Goal: Browse casually

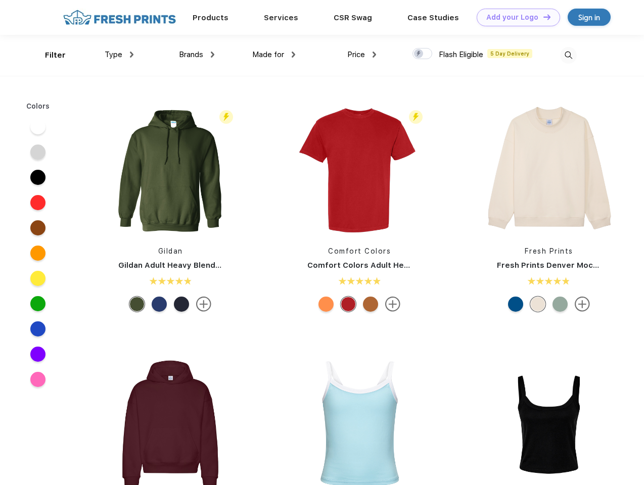
scroll to position [1, 0]
click at [514, 17] on link "Add your Logo Design Tool" at bounding box center [518, 18] width 83 height 18
click at [0, 0] on div "Design Tool" at bounding box center [0, 0] width 0 height 0
click at [542, 17] on link "Add your Logo Design Tool" at bounding box center [518, 18] width 83 height 18
click at [49, 55] on div "Filter" at bounding box center [55, 56] width 21 height 12
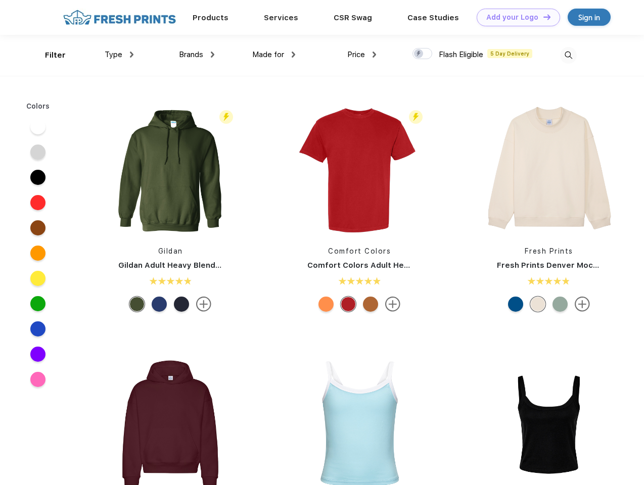
click at [119, 55] on span "Type" at bounding box center [114, 54] width 18 height 9
click at [197, 55] on span "Brands" at bounding box center [191, 54] width 24 height 9
click at [274, 55] on span "Made for" at bounding box center [268, 54] width 32 height 9
click at [362, 55] on span "Price" at bounding box center [356, 54] width 18 height 9
click at [422, 54] on div at bounding box center [422, 53] width 20 height 11
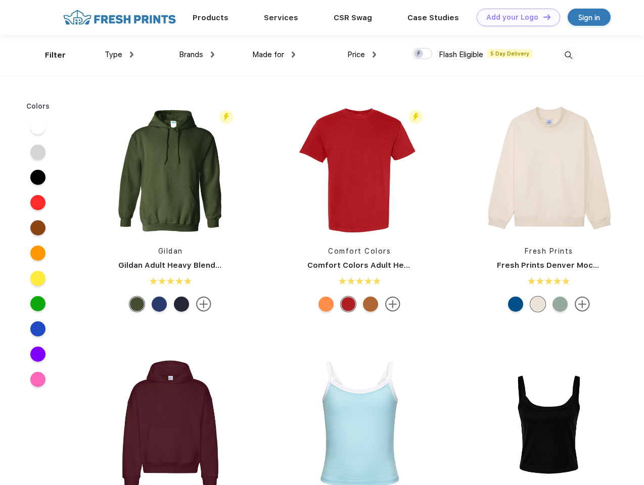
click at [419, 54] on input "checkbox" at bounding box center [415, 50] width 7 height 7
click at [568, 55] on img at bounding box center [568, 55] width 17 height 17
